Goal: Information Seeking & Learning: Compare options

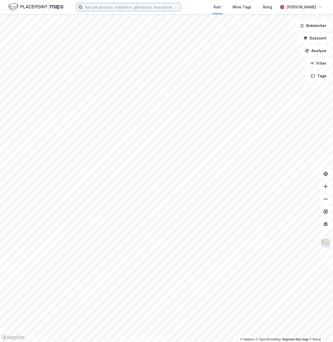
click at [128, 7] on input at bounding box center [132, 7] width 98 height 8
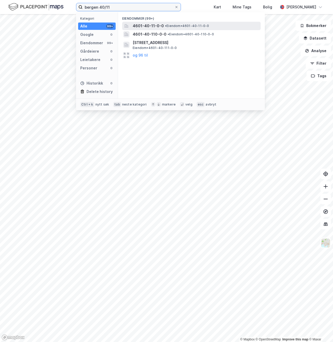
type input "bergen 40/11"
click at [194, 27] on span "• Eiendom • 4601-40-11-0-0" at bounding box center [187, 26] width 44 height 4
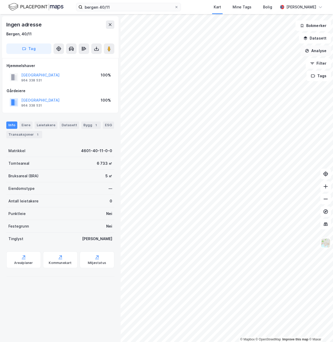
click at [320, 52] on button "Analyse" at bounding box center [315, 51] width 30 height 10
click at [317, 54] on button "Analyse" at bounding box center [315, 51] width 30 height 10
click at [319, 40] on button "Datasett" at bounding box center [315, 38] width 32 height 10
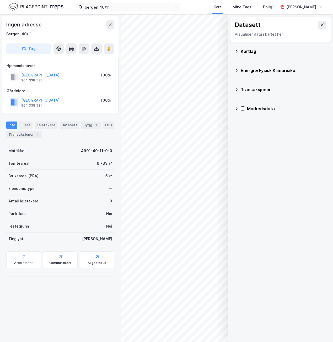
click at [235, 111] on div "Markedsdata" at bounding box center [280, 108] width 92 height 13
click at [243, 160] on icon at bounding box center [243, 159] width 4 height 4
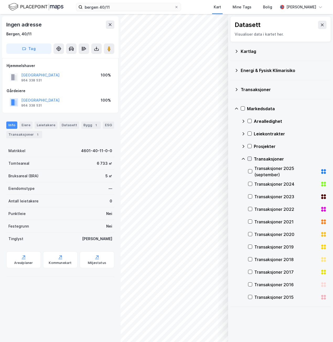
click at [250, 160] on icon at bounding box center [250, 159] width 4 height 4
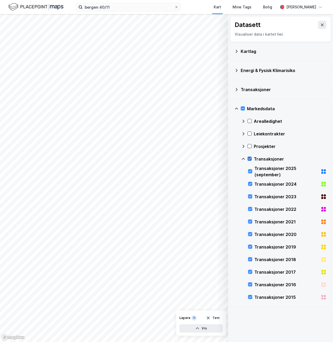
click at [251, 160] on icon at bounding box center [250, 159] width 4 height 4
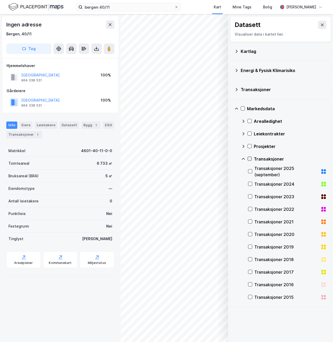
click at [251, 160] on icon at bounding box center [250, 159] width 4 height 4
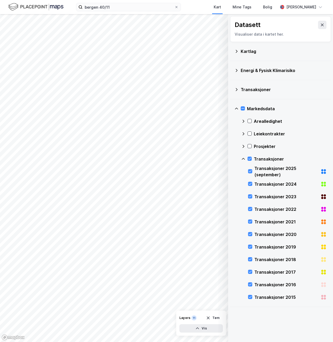
drag, startPoint x: 185, startPoint y: 176, endPoint x: 111, endPoint y: 176, distance: 74.4
click at [111, 176] on div at bounding box center [166, 171] width 333 height 342
drag, startPoint x: 198, startPoint y: 184, endPoint x: 131, endPoint y: 174, distance: 67.4
click at [131, 174] on div at bounding box center [166, 171] width 333 height 342
click at [253, 159] on div "Transaksjoner" at bounding box center [283, 159] width 85 height 13
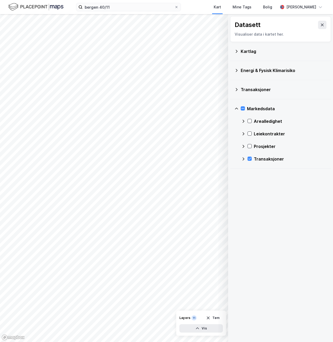
click at [252, 158] on div "Transaksjoner" at bounding box center [283, 159] width 85 height 13
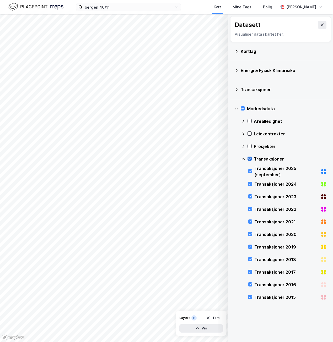
click at [248, 158] on icon at bounding box center [250, 159] width 4 height 4
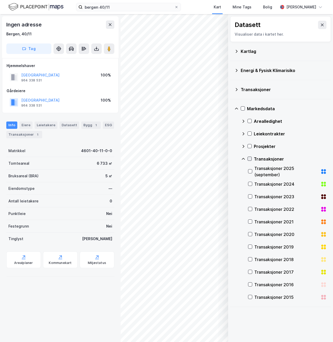
click at [248, 158] on icon at bounding box center [250, 159] width 4 height 4
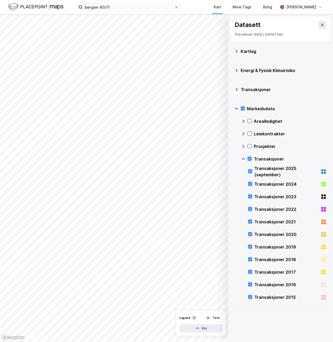
click at [206, 327] on div at bounding box center [166, 171] width 333 height 342
click at [200, 327] on div at bounding box center [166, 171] width 333 height 342
click at [193, 330] on div at bounding box center [166, 171] width 333 height 342
click at [195, 329] on div at bounding box center [166, 171] width 333 height 342
click at [249, 158] on icon at bounding box center [250, 159] width 4 height 4
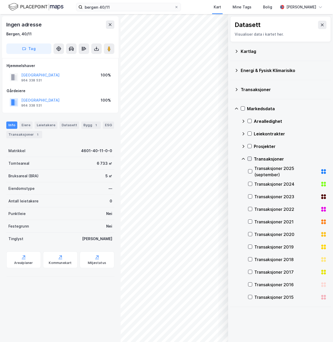
click at [250, 160] on icon at bounding box center [250, 159] width 4 height 4
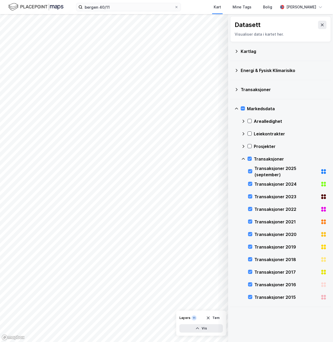
click at [260, 55] on div "Kartlag" at bounding box center [280, 51] width 92 height 13
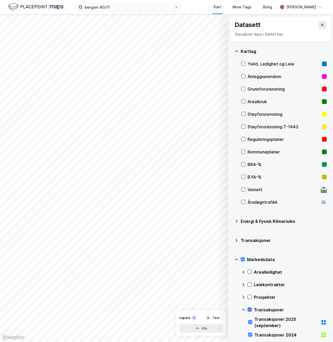
click at [251, 310] on icon at bounding box center [250, 310] width 4 height 4
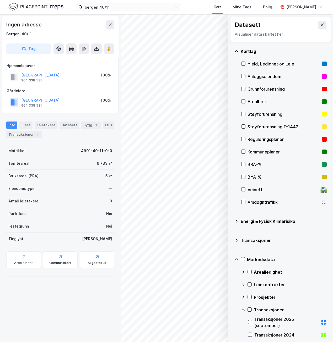
click at [244, 167] on div at bounding box center [243, 164] width 4 height 4
click at [240, 164] on div "Kartlag Yield, Ledighet og Leie Anleggseiendom Grunnforurensning Arealbruk Støy…" at bounding box center [280, 127] width 101 height 170
click at [244, 164] on icon at bounding box center [243, 164] width 4 height 4
click at [244, 66] on div "Yield, Ledighet og Leie" at bounding box center [283, 64] width 85 height 13
click at [243, 63] on icon at bounding box center [243, 64] width 4 height 4
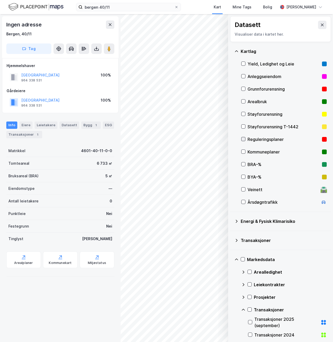
click at [243, 138] on icon at bounding box center [243, 139] width 4 height 4
click at [243, 155] on div "Kommuneplaner" at bounding box center [283, 152] width 85 height 13
click at [242, 189] on icon at bounding box center [243, 190] width 4 height 4
click at [244, 166] on icon at bounding box center [243, 164] width 4 height 4
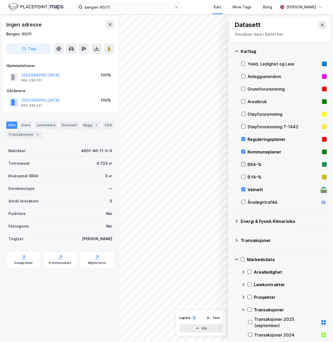
click at [244, 166] on icon at bounding box center [243, 164] width 4 height 4
click at [243, 174] on div "BYA–%" at bounding box center [283, 177] width 85 height 13
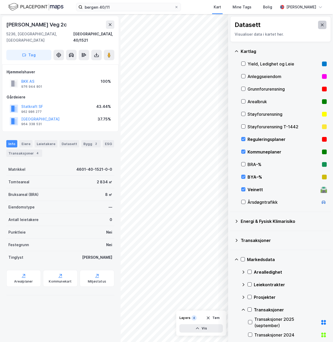
click at [321, 24] on icon at bounding box center [322, 25] width 3 height 3
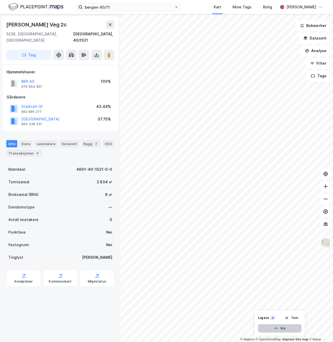
click at [274, 325] on button "Vis" at bounding box center [279, 328] width 43 height 8
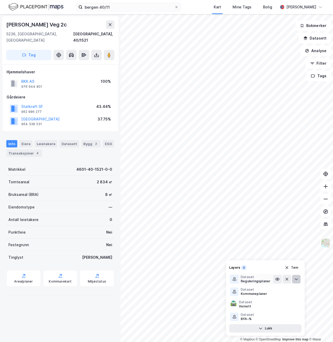
click at [297, 279] on icon at bounding box center [296, 279] width 4 height 4
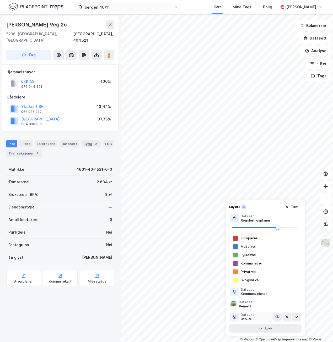
click at [255, 315] on div "Dataset BYA–%" at bounding box center [251, 317] width 43 height 8
click at [294, 317] on icon at bounding box center [296, 317] width 4 height 4
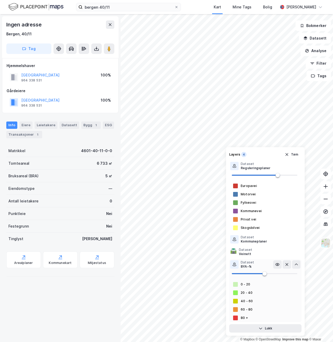
click at [284, 273] on span at bounding box center [264, 274] width 65 height 8
type input "81"
click at [296, 265] on icon at bounding box center [296, 264] width 4 height 4
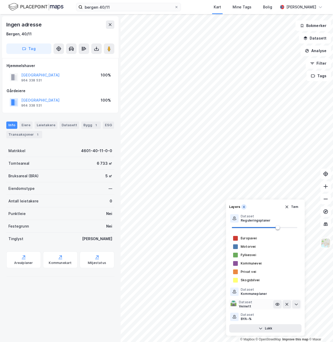
click at [254, 305] on div "🛣️ Dataset Veinett" at bounding box center [251, 304] width 43 height 8
click at [293, 304] on button at bounding box center [296, 304] width 8 height 8
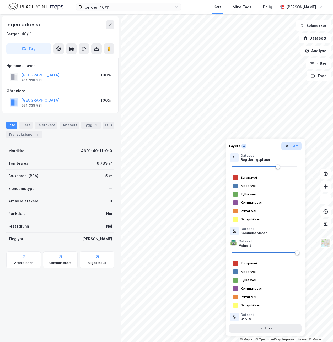
click at [291, 148] on button "Tøm" at bounding box center [291, 146] width 20 height 8
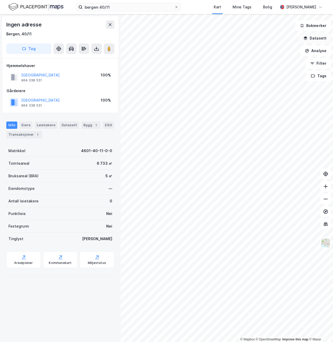
click at [310, 39] on button "Datasett" at bounding box center [315, 38] width 32 height 10
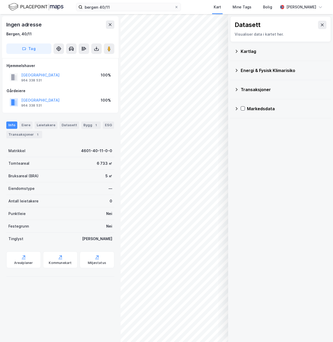
click at [261, 88] on div "Transaksjoner" at bounding box center [283, 89] width 86 height 6
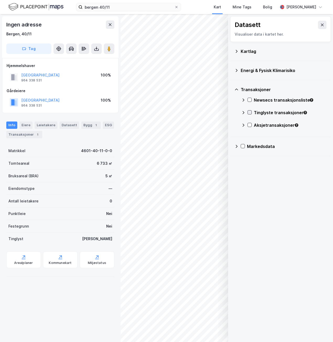
click at [250, 112] on icon at bounding box center [249, 113] width 3 height 2
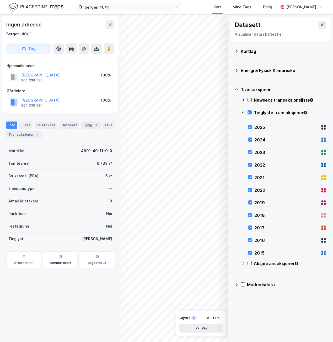
click at [250, 100] on icon at bounding box center [250, 100] width 4 height 4
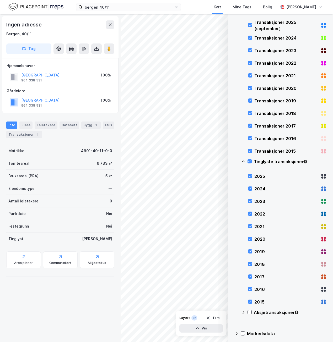
scroll to position [93, 0]
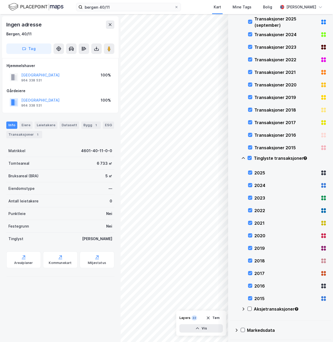
click at [249, 315] on div "Aksjetransaksjoner" at bounding box center [283, 311] width 85 height 13
click at [251, 307] on div "Aksjetransaksjoner" at bounding box center [283, 311] width 85 height 13
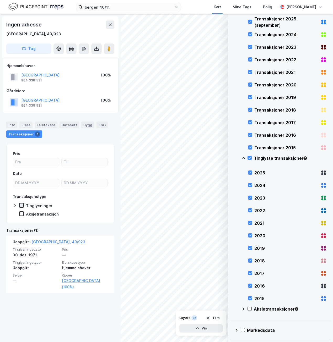
click at [22, 204] on icon at bounding box center [22, 206] width 4 height 4
click at [14, 205] on icon at bounding box center [15, 206] width 4 height 4
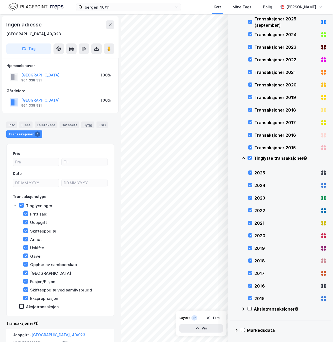
click at [14, 205] on icon at bounding box center [15, 206] width 4 height 4
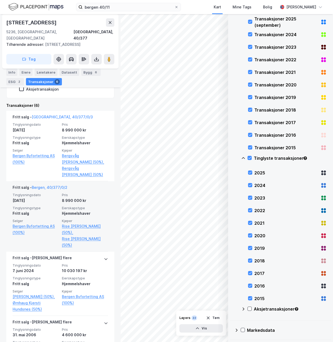
scroll to position [210, 0]
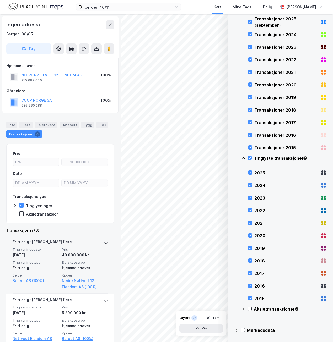
click at [90, 246] on div "[PERSON_NAME] flere" at bounding box center [60, 243] width 95 height 8
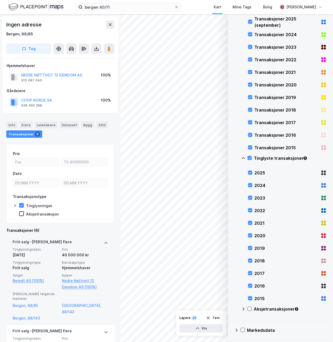
click at [95, 244] on div "[PERSON_NAME] flere" at bounding box center [60, 243] width 95 height 8
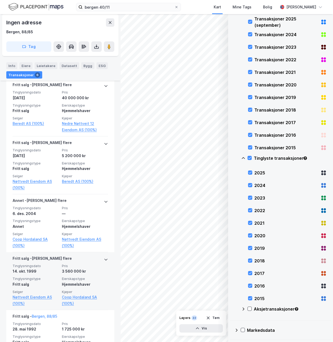
scroll to position [241, 0]
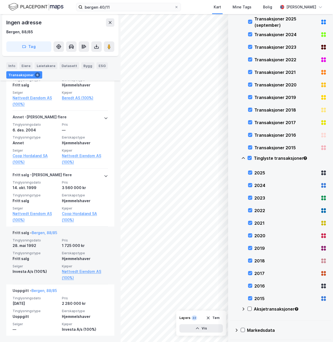
click at [99, 250] on div "Tinglysningsdato 28. mai 1992 Pris 1 725 000 kr Tinglysningstype Fritt salg Eie…" at bounding box center [60, 259] width 95 height 43
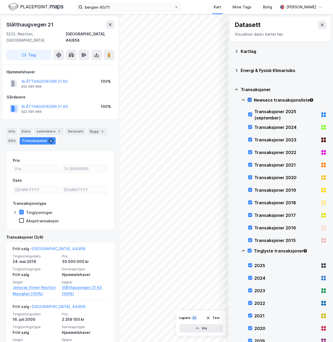
click at [250, 100] on icon at bounding box center [250, 100] width 4 height 4
click at [242, 102] on div "Newsecs transaksjonsliste" at bounding box center [283, 102] width 85 height 13
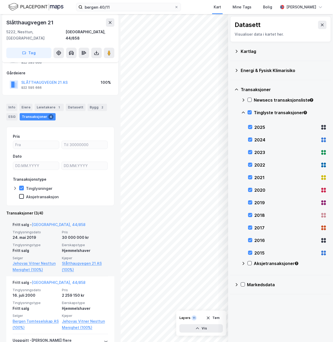
scroll to position [74, 0]
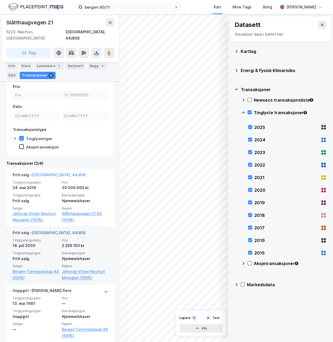
click at [57, 230] on link "[GEOGRAPHIC_DATA], 44/858" at bounding box center [59, 232] width 54 height 4
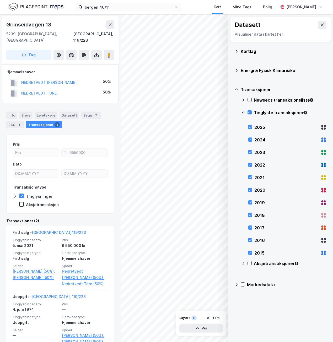
click at [237, 287] on icon at bounding box center [236, 285] width 4 height 4
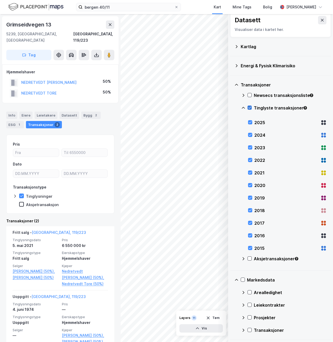
click at [250, 107] on icon at bounding box center [249, 108] width 3 height 2
click at [241, 331] on icon at bounding box center [243, 330] width 4 height 4
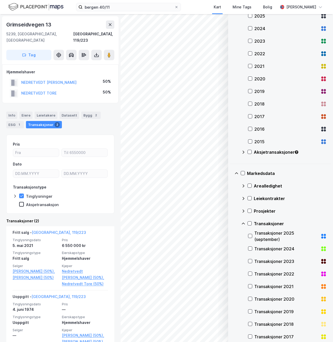
scroll to position [136, 0]
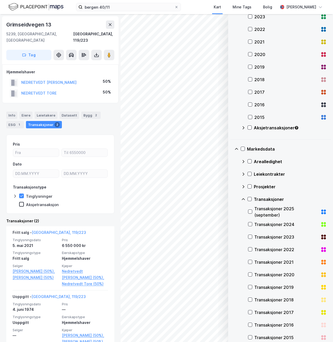
click at [247, 199] on div "Transaksjoner" at bounding box center [283, 199] width 85 height 13
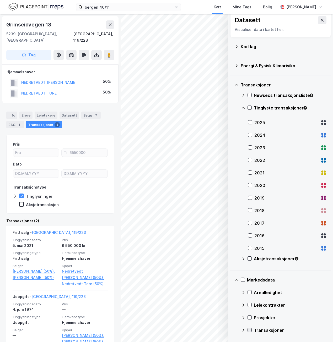
click at [249, 329] on icon at bounding box center [250, 330] width 4 height 4
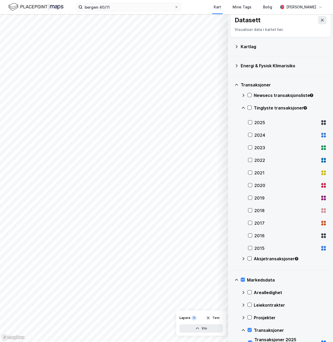
scroll to position [136, 0]
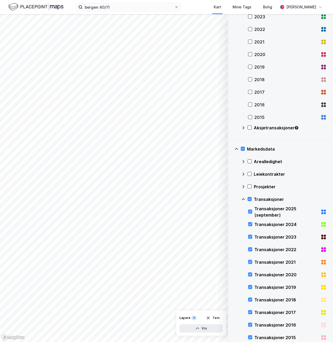
drag, startPoint x: 193, startPoint y: 174, endPoint x: 123, endPoint y: 176, distance: 70.0
click at [123, 176] on div at bounding box center [166, 171] width 333 height 342
click at [249, 200] on icon at bounding box center [250, 199] width 4 height 4
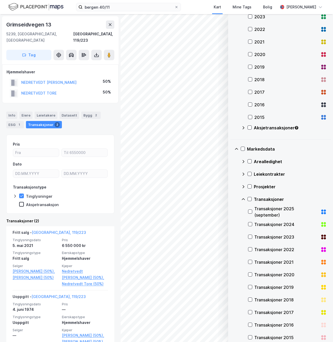
click at [236, 150] on icon at bounding box center [236, 149] width 4 height 4
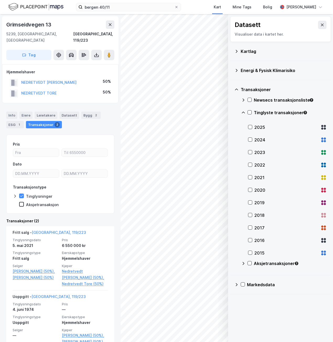
click at [241, 111] on icon at bounding box center [243, 113] width 4 height 4
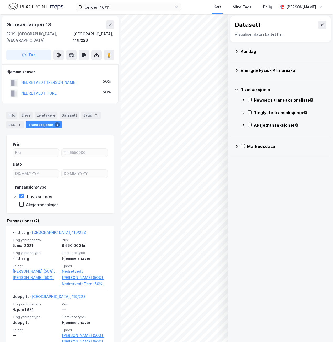
click at [252, 98] on div "Newsecs transaksjonsliste" at bounding box center [283, 102] width 85 height 13
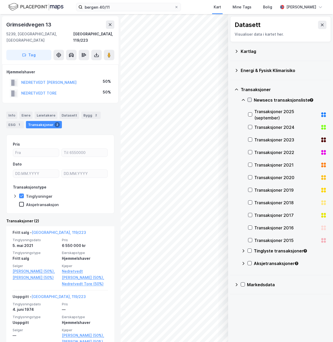
click at [250, 99] on icon at bounding box center [250, 100] width 4 height 4
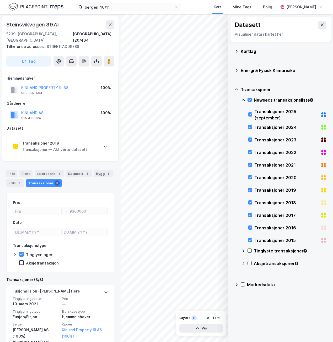
click at [259, 77] on div "Energi & Fysisk Klimarisiko" at bounding box center [280, 70] width 101 height 19
click at [259, 74] on div "Energi & Fysisk Klimarisiko" at bounding box center [280, 70] width 92 height 13
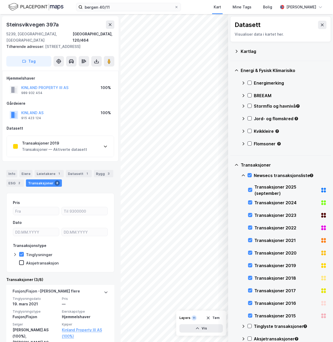
click at [263, 68] on div "Energi & Fysisk Klimarisiko" at bounding box center [283, 70] width 86 height 6
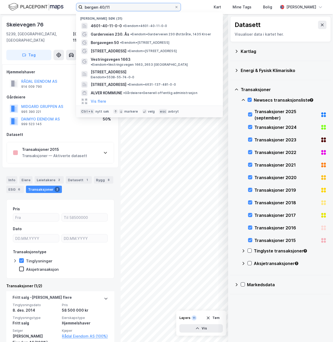
click at [131, 4] on input "bergen 40/11" at bounding box center [129, 7] width 92 height 8
drag, startPoint x: 135, startPoint y: 5, endPoint x: 75, endPoint y: 5, distance: 60.5
click at [75, 5] on div "bergen 40/11 Nylige søk [PHONE_NUMBER] • Eiendom • 4601-40-11-0-0 Garderveien 2…" at bounding box center [166, 7] width 333 height 14
type input "[GEOGRAPHIC_DATA]"
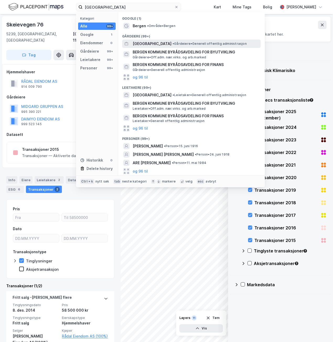
click at [183, 45] on span "• [PERSON_NAME] offentlig administrasjon" at bounding box center [209, 44] width 74 height 4
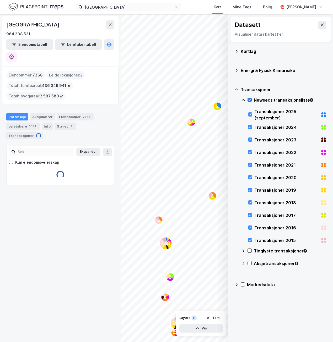
click at [249, 98] on icon at bounding box center [250, 100] width 4 height 4
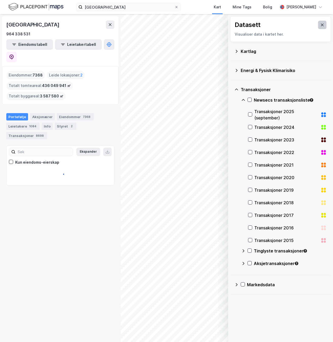
click at [319, 27] on button at bounding box center [322, 25] width 8 height 8
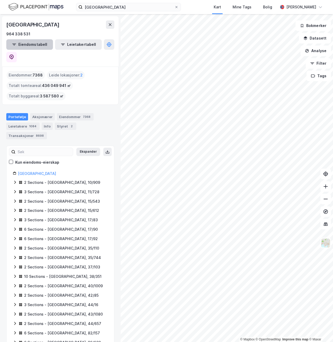
click at [32, 42] on button "Eiendomstabell" at bounding box center [29, 44] width 47 height 10
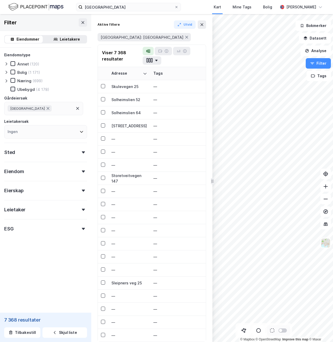
click at [12, 89] on icon at bounding box center [13, 89] width 4 height 4
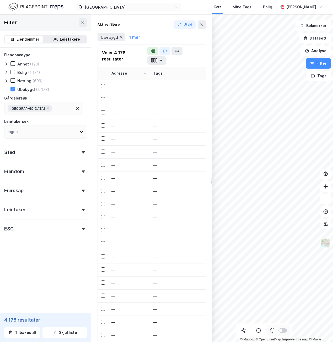
click at [50, 130] on div "Ingen" at bounding box center [45, 131] width 83 height 13
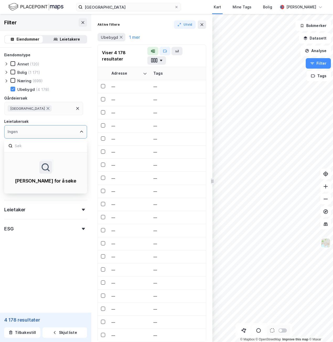
click at [74, 131] on div "Ingen" at bounding box center [45, 131] width 83 height 13
click at [51, 261] on div "Eiendomstype Annet (120) [PERSON_NAME] (1 171) Næring (699) [GEOGRAPHIC_DATA] (…" at bounding box center [45, 156] width 91 height 217
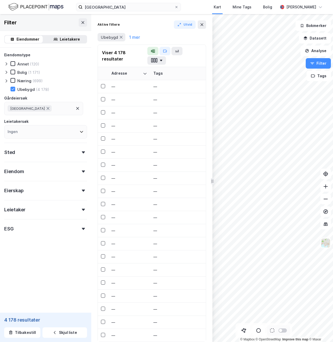
click at [79, 170] on div "Eiendom" at bounding box center [45, 169] width 83 height 15
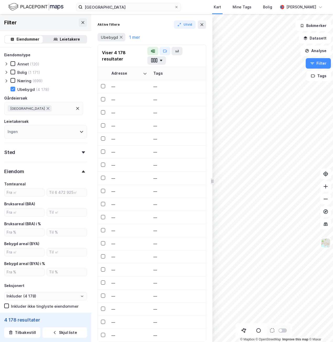
click at [79, 170] on div "Eiendom" at bounding box center [45, 169] width 83 height 15
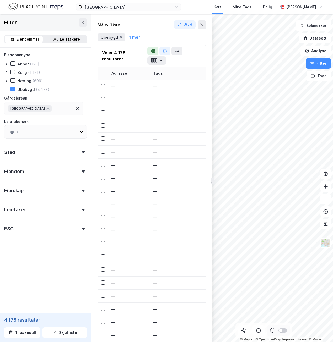
click at [76, 155] on div "Sted" at bounding box center [45, 150] width 83 height 15
click at [73, 173] on div "Ingen" at bounding box center [45, 175] width 83 height 13
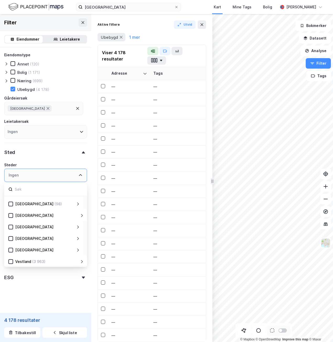
scroll to position [103, 0]
click at [37, 246] on div "(3 963)" at bounding box center [38, 249] width 13 height 6
click at [78, 249] on icon at bounding box center [78, 249] width 2 height 3
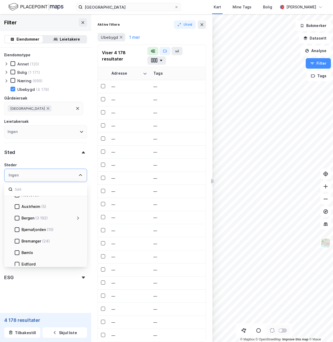
scroll to position [234, 0]
click at [16, 201] on div at bounding box center [17, 198] width 5 height 5
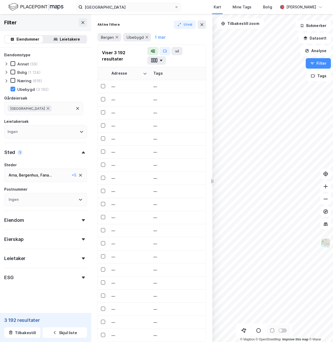
click at [74, 262] on div "Leietaker" at bounding box center [45, 256] width 83 height 15
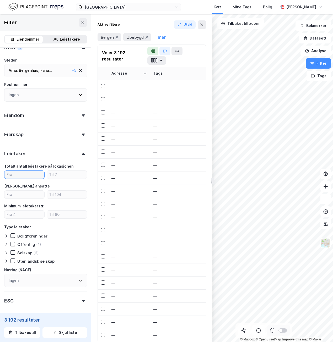
click at [28, 175] on input "number" at bounding box center [24, 175] width 40 height 8
type input "0"
click at [54, 175] on input "number" at bounding box center [67, 175] width 40 height 8
type input "0"
click at [47, 184] on div "[PERSON_NAME] ansatte" at bounding box center [45, 186] width 83 height 6
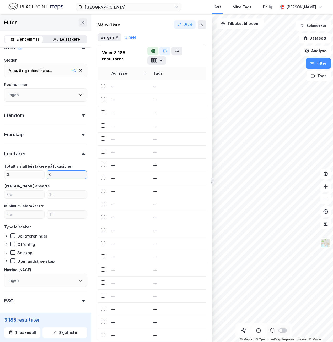
click at [57, 174] on input "0" at bounding box center [67, 175] width 40 height 8
click at [35, 174] on input "0" at bounding box center [24, 175] width 40 height 8
drag, startPoint x: 69, startPoint y: 158, endPoint x: 72, endPoint y: 155, distance: 5.4
click at [69, 158] on div "Leietaker" at bounding box center [45, 151] width 83 height 15
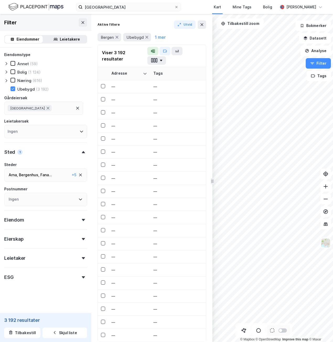
scroll to position [0, 0]
click at [76, 150] on div "Sted 1" at bounding box center [45, 149] width 83 height 15
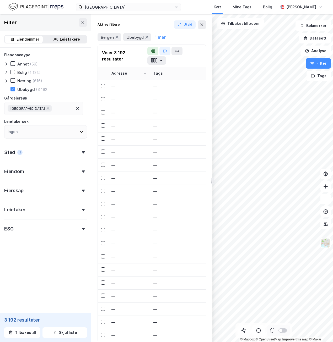
click at [79, 173] on div "Eiendom" at bounding box center [45, 169] width 83 height 15
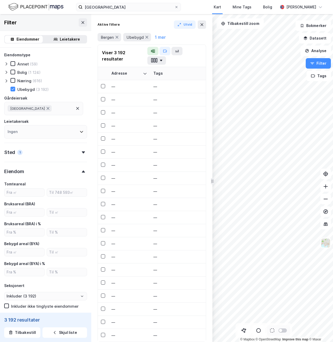
click at [79, 173] on div "Eiendom" at bounding box center [45, 169] width 83 height 15
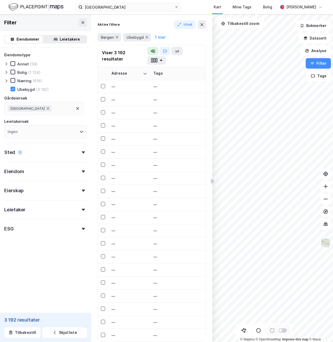
click at [6, 83] on icon at bounding box center [6, 81] width 4 height 4
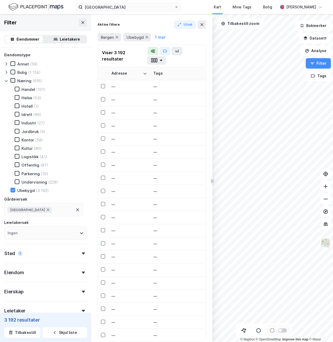
click at [13, 81] on icon at bounding box center [13, 81] width 3 height 2
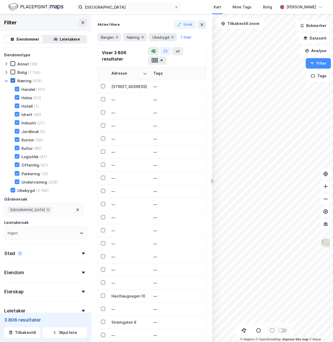
click at [13, 81] on icon at bounding box center [13, 81] width 3 height 2
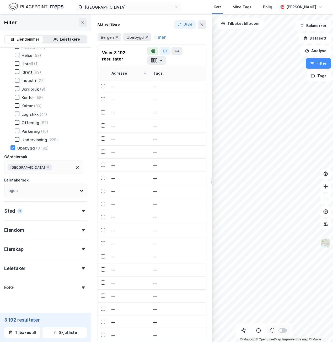
scroll to position [52, 0]
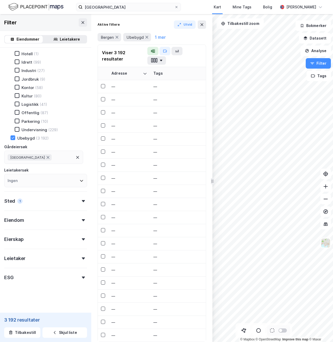
click at [49, 234] on div "Eierskap" at bounding box center [45, 237] width 83 height 15
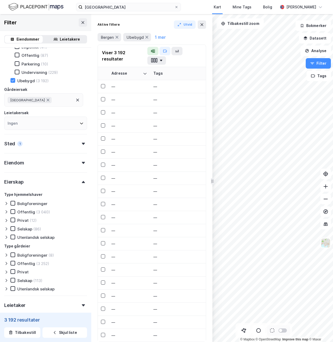
scroll to position [131, 0]
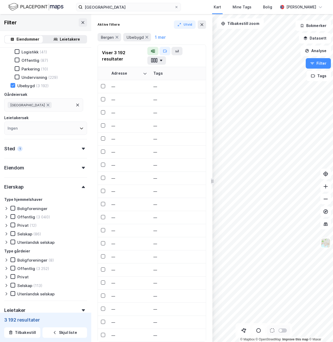
click at [27, 185] on div "Eierskap" at bounding box center [45, 184] width 83 height 15
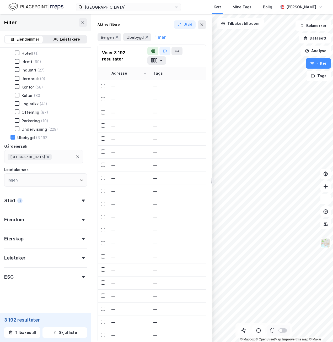
scroll to position [53, 0]
click at [43, 214] on div "Eiendom" at bounding box center [45, 217] width 83 height 15
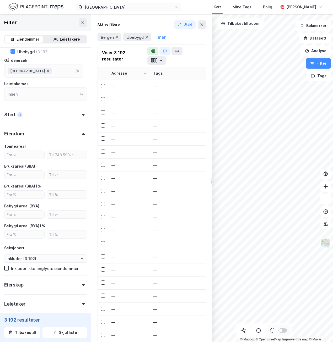
scroll to position [183, 0]
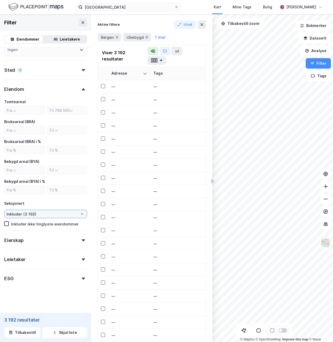
click at [50, 214] on input "Inkluder (3 192)" at bounding box center [45, 214] width 82 height 8
click at [56, 294] on form "Eiendomstype Annet (59) [PERSON_NAME] (1 124) Næring (616) Handel (101) Helse (…" at bounding box center [45, 90] width 83 height 442
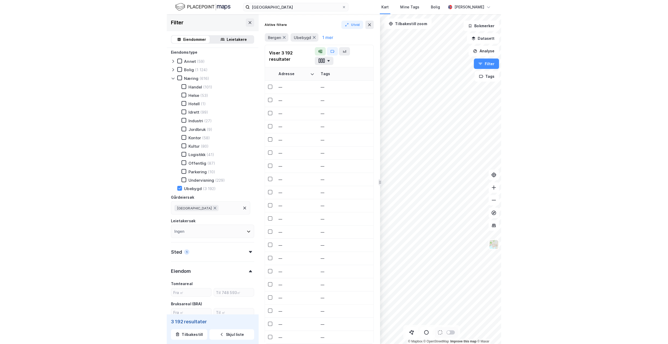
scroll to position [0, 0]
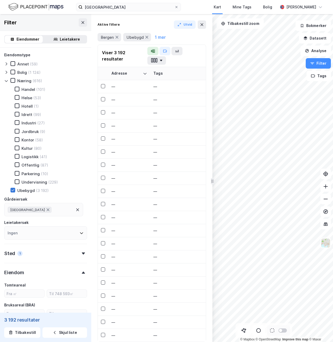
click at [12, 190] on icon at bounding box center [13, 190] width 4 height 4
click at [13, 63] on icon at bounding box center [13, 64] width 4 height 4
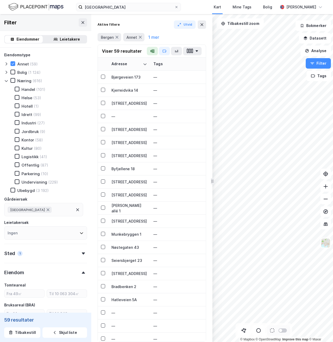
type input "Inkluder (59)"
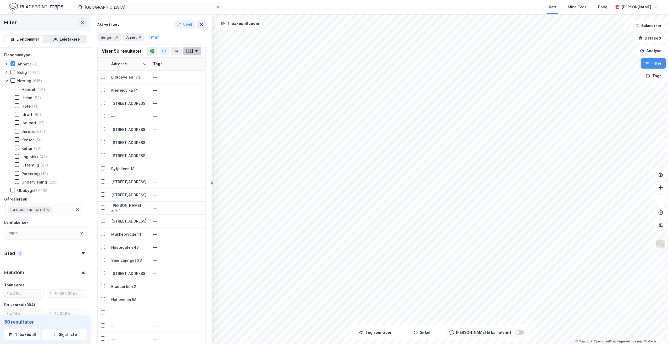
click at [185, 51] on button "button" at bounding box center [192, 51] width 19 height 8
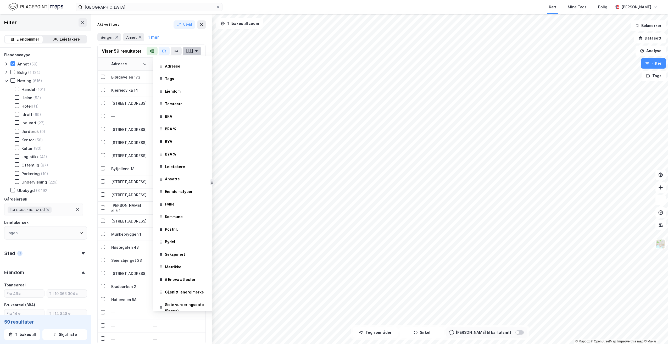
click at [188, 52] on icon "button" at bounding box center [188, 51] width 2 height 4
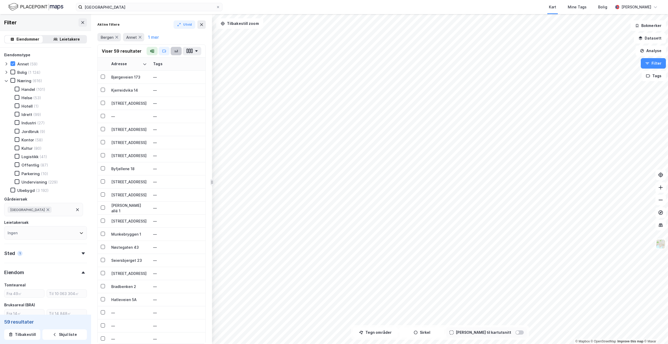
click at [174, 51] on icon "button" at bounding box center [176, 51] width 4 height 4
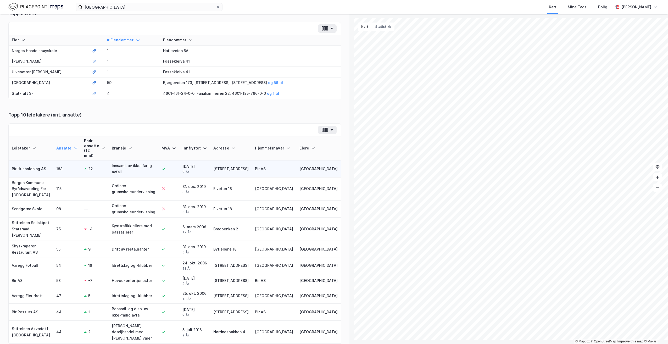
scroll to position [19, 0]
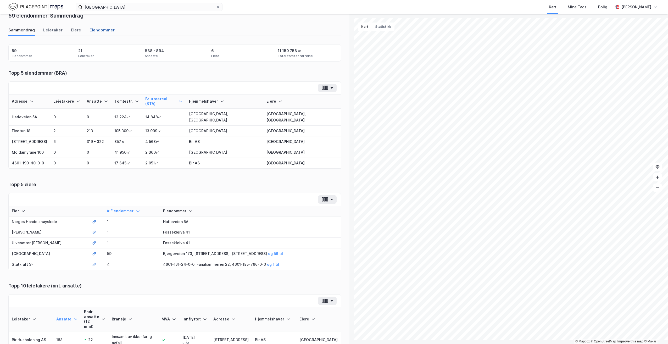
click at [90, 30] on div "Eiendommer" at bounding box center [102, 31] width 25 height 9
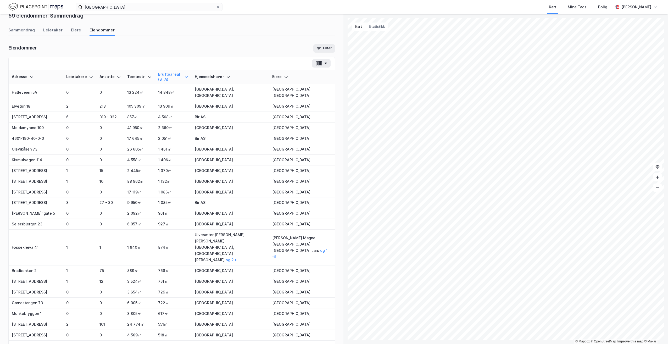
click at [79, 30] on div "Sammendrag Leietaker [PERSON_NAME]" at bounding box center [171, 31] width 327 height 9
click at [73, 33] on div "Eiere" at bounding box center [76, 31] width 10 height 9
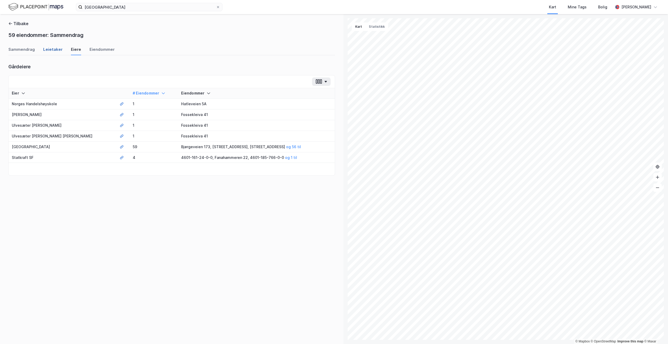
click at [46, 50] on div "Leietaker" at bounding box center [52, 51] width 19 height 9
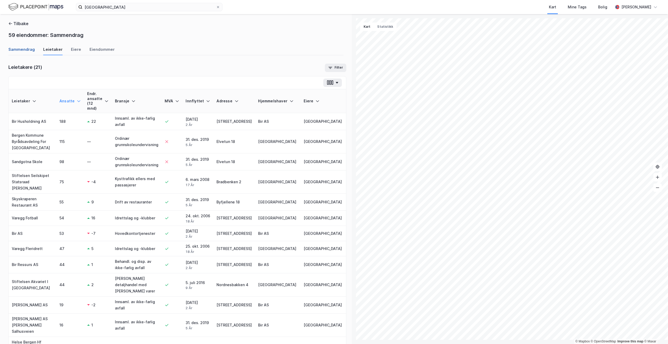
click at [30, 54] on div "Sammendrag" at bounding box center [21, 51] width 26 height 9
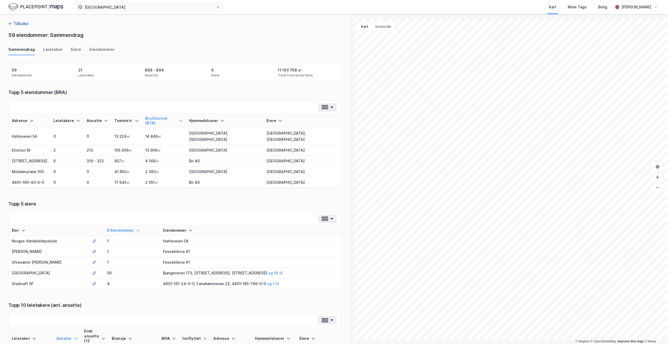
click at [14, 23] on button "Tilbake" at bounding box center [18, 23] width 20 height 6
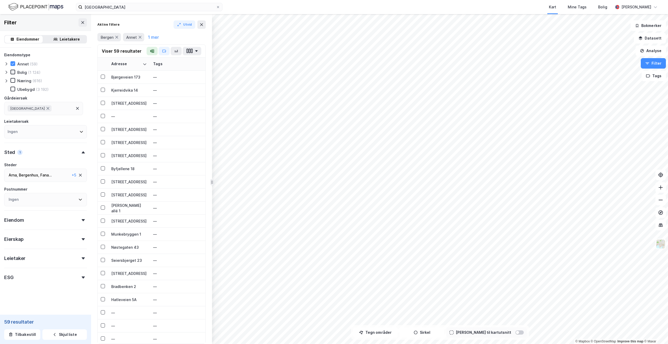
click at [13, 62] on icon at bounding box center [13, 64] width 4 height 4
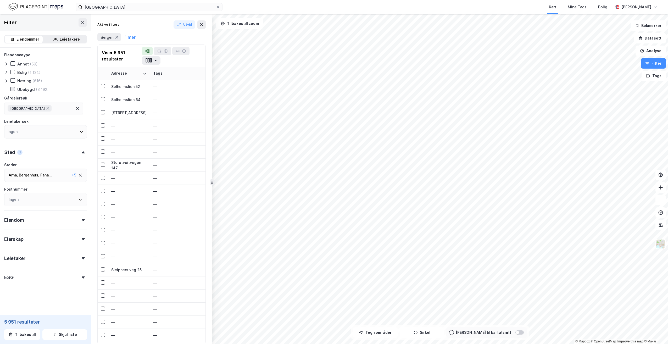
click at [14, 90] on icon at bounding box center [13, 89] width 4 height 4
click at [57, 218] on div "Eiendom" at bounding box center [45, 218] width 83 height 15
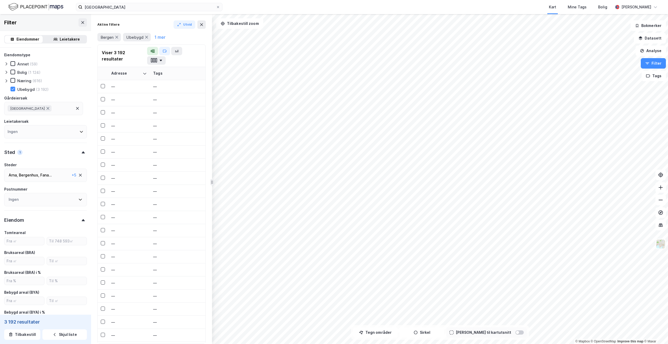
scroll to position [79, 0]
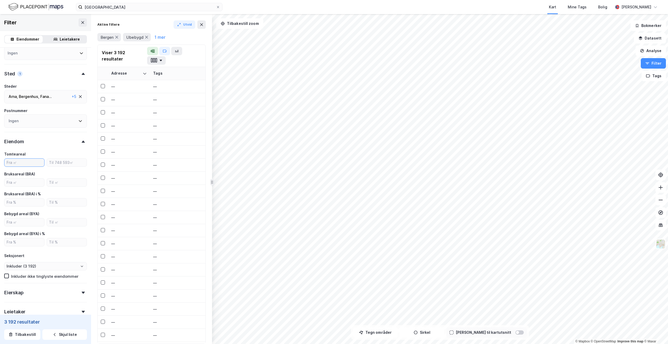
click at [24, 162] on input "number" at bounding box center [24, 163] width 40 height 8
type input "3000"
type input "Inkluder (715)"
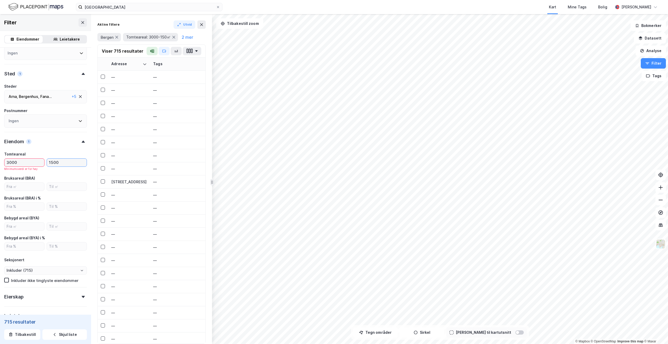
type input "15000"
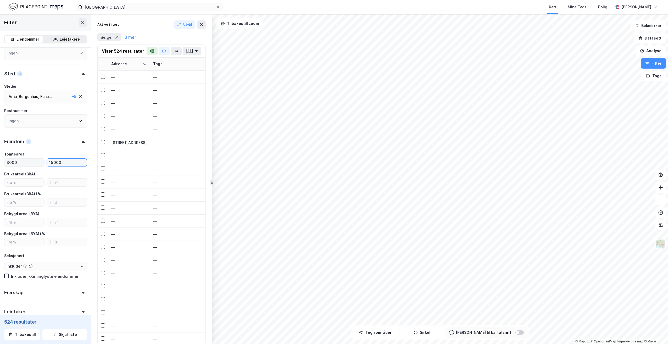
type input "Inkluder (524)"
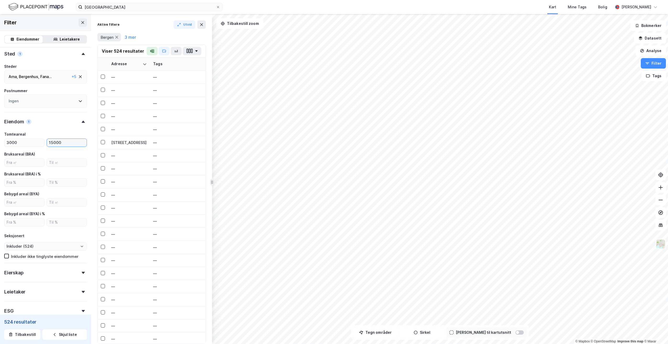
scroll to position [130, 0]
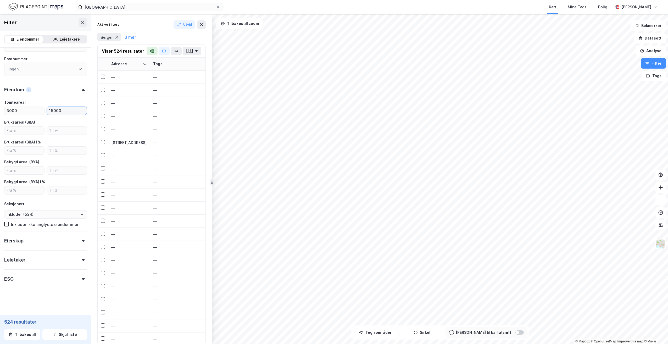
type input "15000"
click at [58, 305] on form "Eiendomstype Annet (18) [PERSON_NAME] (165) Næring (220) [GEOGRAPHIC_DATA] (524…" at bounding box center [45, 115] width 83 height 389
click at [176, 51] on icon "button" at bounding box center [176, 51] width 4 height 4
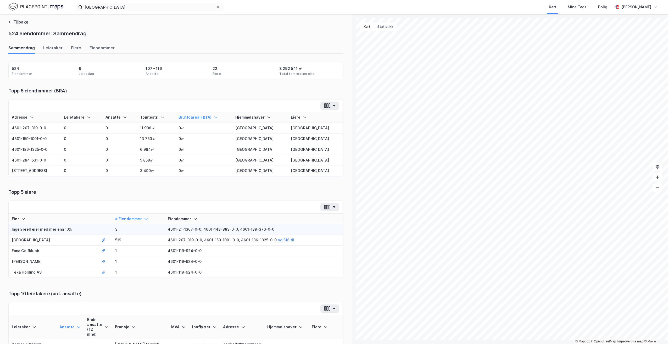
scroll to position [0, 0]
click at [20, 22] on button "Tilbake" at bounding box center [18, 23] width 20 height 6
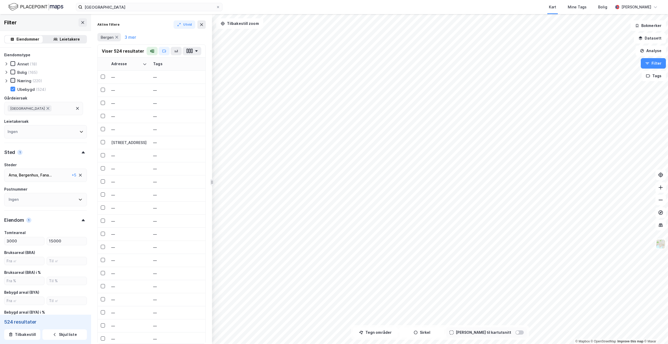
click at [13, 82] on icon at bounding box center [13, 81] width 4 height 4
click at [13, 72] on icon at bounding box center [13, 72] width 4 height 4
click at [13, 64] on icon at bounding box center [13, 64] width 4 height 4
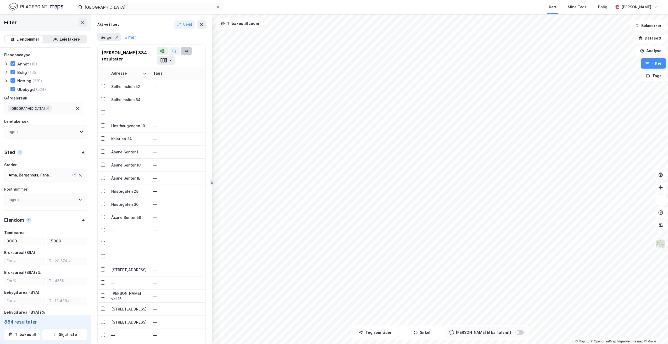
type input "Inkluder (884)"
click at [184, 52] on icon "button" at bounding box center [186, 51] width 4 height 4
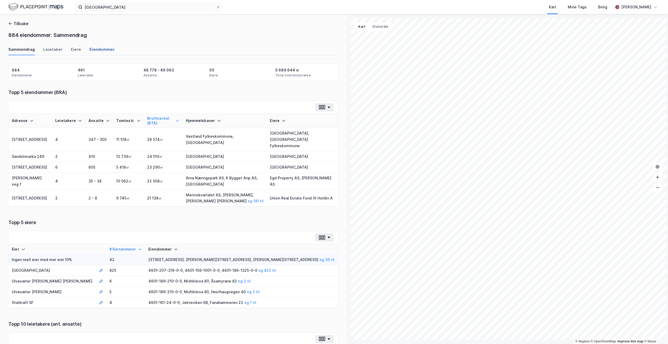
click at [95, 49] on div "Eiendommer" at bounding box center [102, 51] width 25 height 9
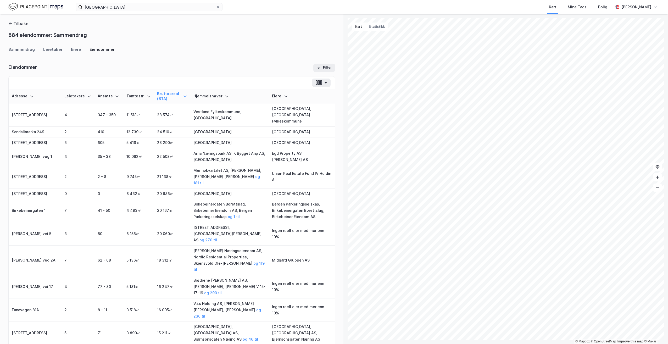
click at [74, 94] on div "Leietakere" at bounding box center [77, 96] width 27 height 5
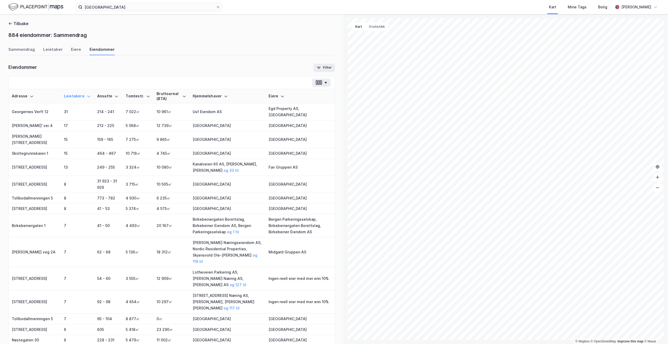
click at [79, 94] on div "Leietakere" at bounding box center [77, 96] width 27 height 5
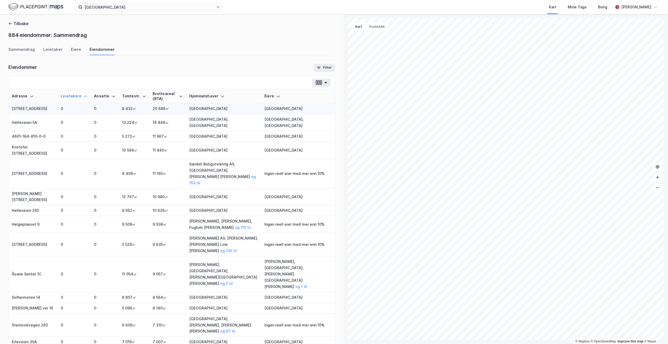
click at [40, 109] on td "[STREET_ADDRESS]" at bounding box center [33, 108] width 49 height 11
